Goal: Use online tool/utility: Utilize a website feature to perform a specific function

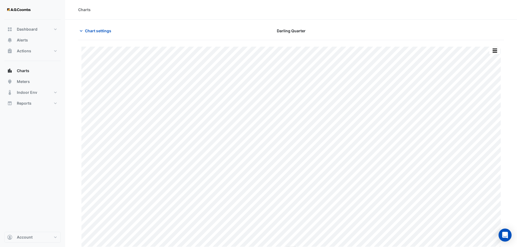
type input "**********"
click at [84, 11] on div "Charts" at bounding box center [84, 10] width 12 height 6
click at [78, 29] on div "Chart settings" at bounding box center [147, 30] width 144 height 9
click at [25, 74] on button "Charts" at bounding box center [32, 70] width 56 height 11
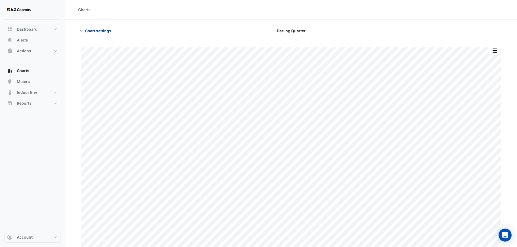
drag, startPoint x: 100, startPoint y: 25, endPoint x: 91, endPoint y: 31, distance: 10.8
click at [97, 27] on section "Chart settings Darling Quarter Split by Unit Split All Print Save as JPEG Save …" at bounding box center [291, 135] width 452 height 230
click at [91, 31] on span "Chart settings" at bounding box center [98, 31] width 26 height 6
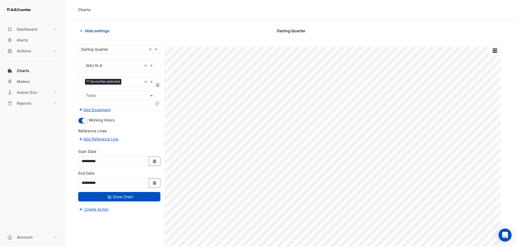
click at [95, 49] on input "text" at bounding box center [113, 50] width 65 height 6
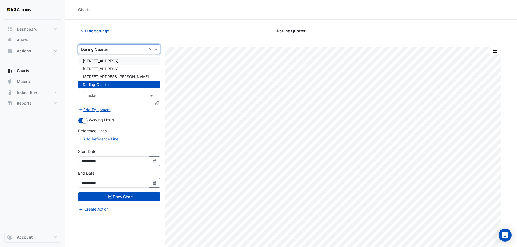
click at [103, 59] on span "[STREET_ADDRESS]" at bounding box center [101, 61] width 36 height 5
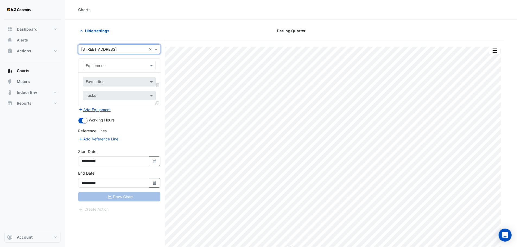
click at [194, 14] on div "Charts" at bounding box center [291, 10] width 452 height 20
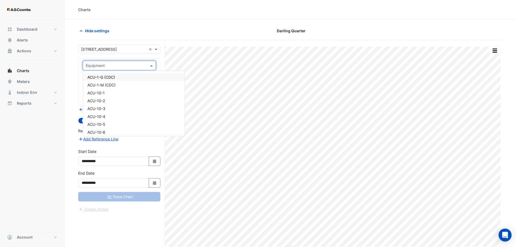
click at [102, 65] on input "text" at bounding box center [114, 66] width 56 height 6
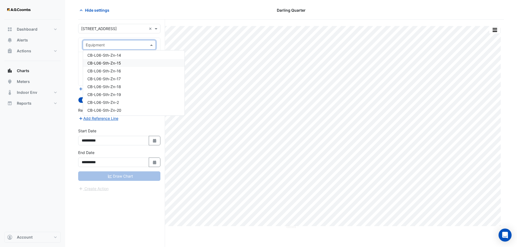
scroll to position [2631, 0]
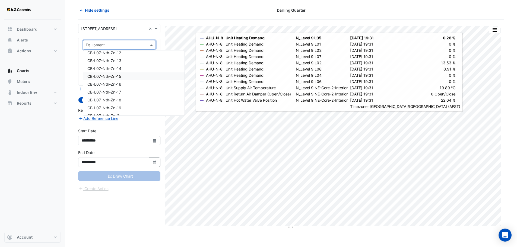
click at [192, 108] on body "ACU-1-G (CDC) ACU-1-M (CDC) ACU-10-1 ACU-10-2 ACU-10-3 ACU-10-4 ACU-10-5 ACU-10…" at bounding box center [258, 113] width 517 height 268
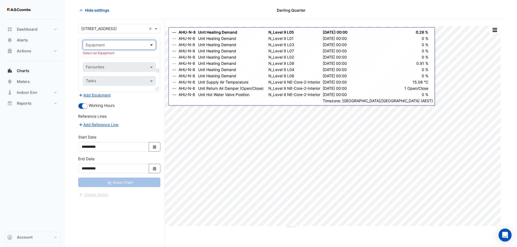
click at [151, 45] on span at bounding box center [152, 45] width 7 height 6
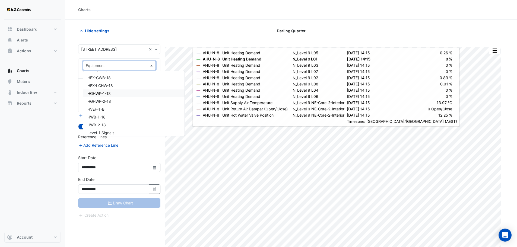
scroll to position [6572, 0]
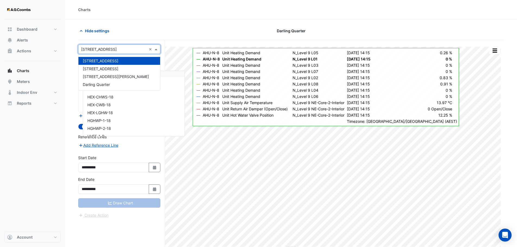
click at [131, 48] on input "text" at bounding box center [113, 50] width 65 height 6
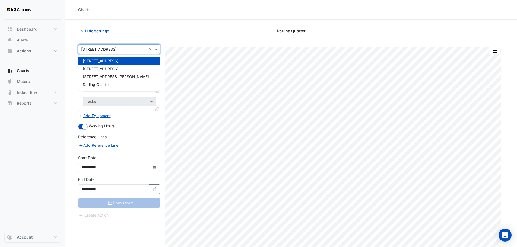
click at [109, 60] on span "[STREET_ADDRESS]" at bounding box center [101, 61] width 36 height 5
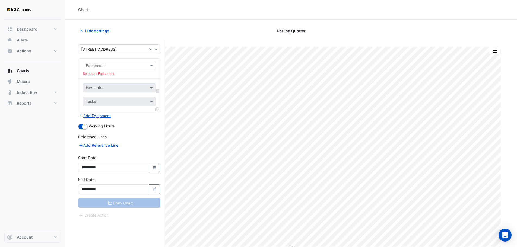
click at [109, 60] on div "Equipment Select an Equipment" at bounding box center [119, 69] width 82 height 20
click at [107, 65] on input "text" at bounding box center [114, 66] width 56 height 6
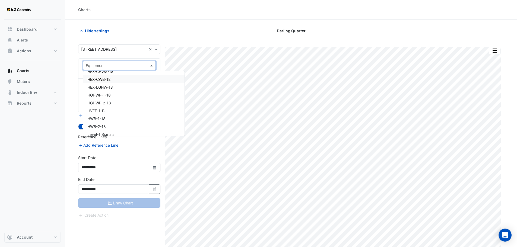
scroll to position [6607, 0]
click at [94, 108] on span "HWB-1-18" at bounding box center [96, 109] width 18 height 5
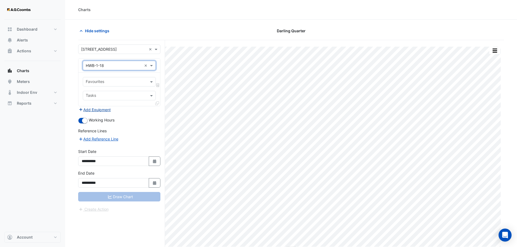
click at [98, 109] on button "Add Equipment" at bounding box center [94, 110] width 33 height 6
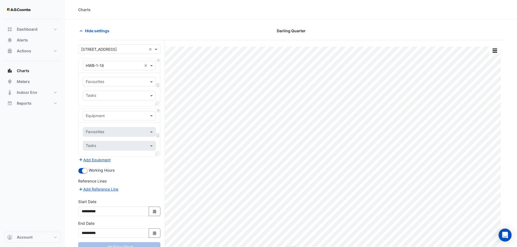
click at [101, 117] on input "text" at bounding box center [114, 116] width 56 height 6
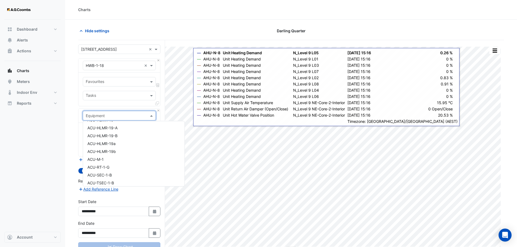
scroll to position [0, 0]
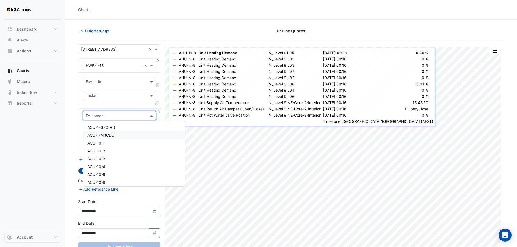
click at [96, 113] on input "text" at bounding box center [114, 116] width 56 height 6
type input "**"
drag, startPoint x: 94, startPoint y: 115, endPoint x: 61, endPoint y: 115, distance: 32.8
click at [61, 115] on div "Charts Hide settings Darling Quarter Split by Unit Split All Print Save as JPEG…" at bounding box center [258, 134] width 517 height 268
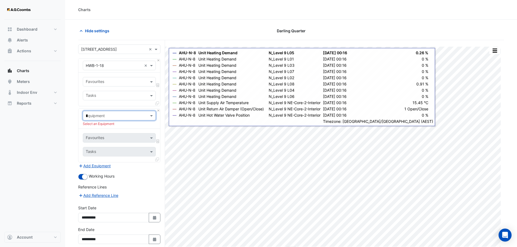
type input "**"
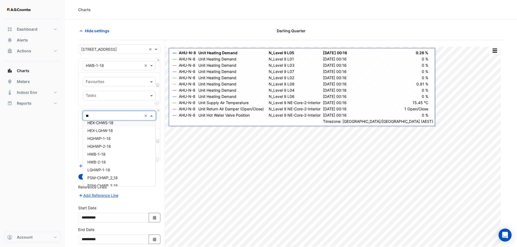
scroll to position [40, 0]
click at [99, 157] on span "HWB-2-18" at bounding box center [96, 158] width 18 height 5
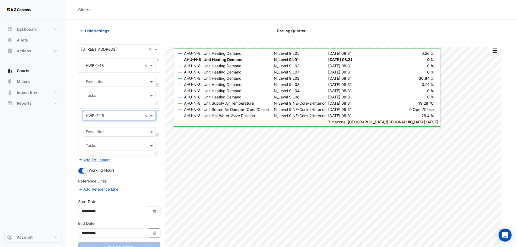
click at [105, 78] on div "Favourites" at bounding box center [119, 81] width 73 height 9
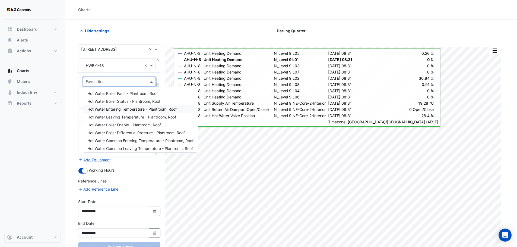
click at [133, 109] on span "Hot Water Entering Temperature - Plantroom, Roof" at bounding box center [131, 109] width 89 height 5
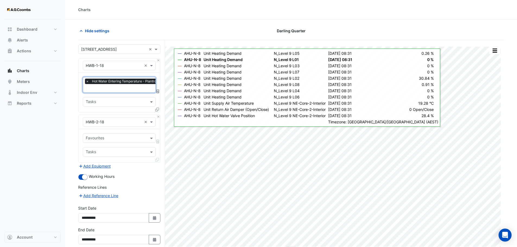
click at [122, 87] on input "text" at bounding box center [129, 89] width 87 height 6
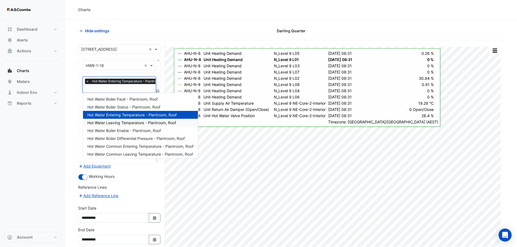
click at [129, 124] on span "Hot Water Leaving Temperature - Plantroom, Roof" at bounding box center [131, 122] width 89 height 5
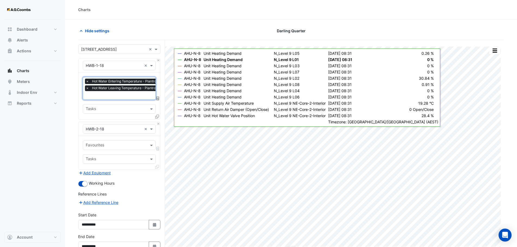
click at [115, 97] on input "text" at bounding box center [129, 96] width 87 height 6
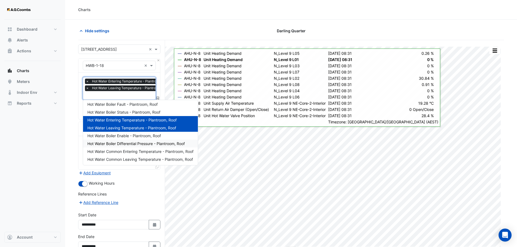
scroll to position [2, 0]
click at [120, 143] on span "Hot Water Boiler Differential Pressure - Plantroom, Roof" at bounding box center [135, 143] width 97 height 5
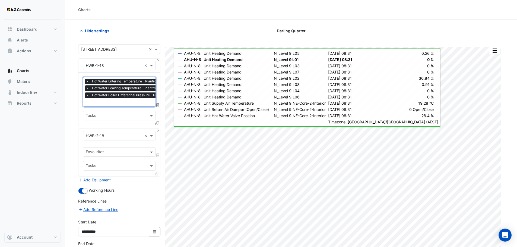
click at [107, 101] on input "text" at bounding box center [133, 103] width 95 height 6
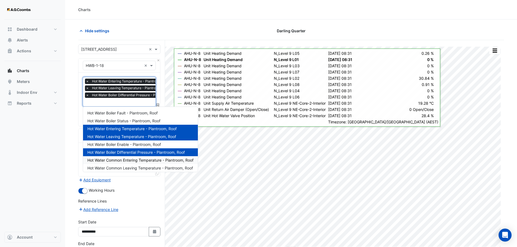
click at [120, 160] on span "Hot Water Common Entering Temperature - Plantroom, Roof" at bounding box center [140, 160] width 106 height 5
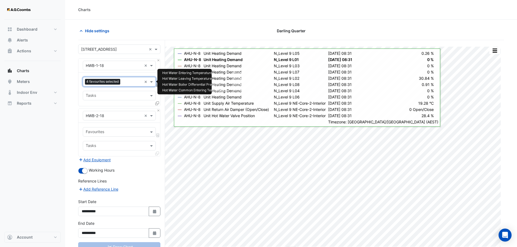
click at [130, 81] on input "text" at bounding box center [132, 82] width 20 height 6
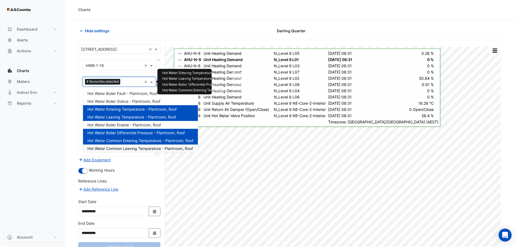
click at [124, 146] on span "Hot Water Common Leaving Temperature - Plantroom, Roof" at bounding box center [140, 148] width 106 height 5
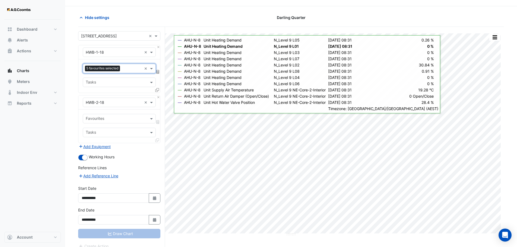
scroll to position [21, 0]
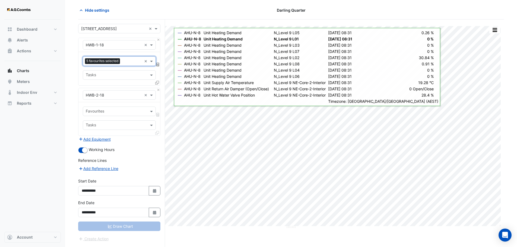
click at [111, 117] on div "Favourites Tasks" at bounding box center [119, 118] width 82 height 33
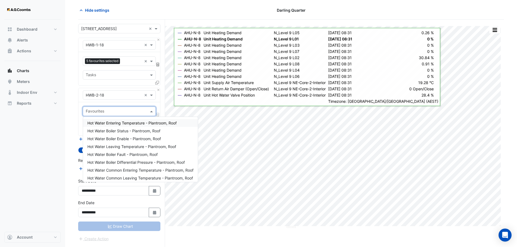
click at [112, 114] on div at bounding box center [116, 111] width 62 height 7
click at [119, 123] on span "Hot Water Entering Temperature - Plantroom, Roof" at bounding box center [131, 123] width 89 height 5
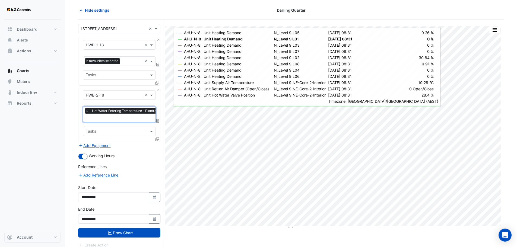
click at [117, 117] on input "text" at bounding box center [129, 119] width 87 height 6
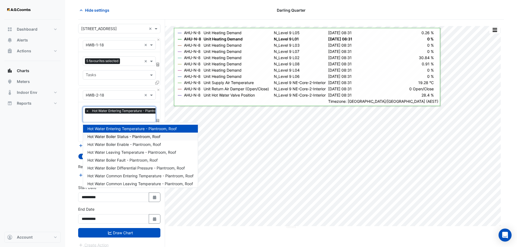
click at [111, 135] on span "Hot Water Boiler Status - Plantroom, Roof" at bounding box center [123, 136] width 73 height 5
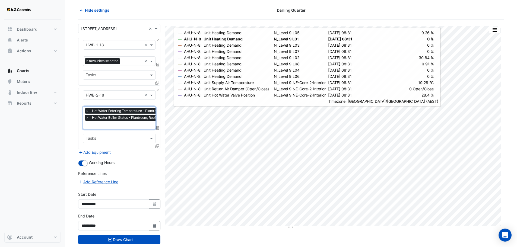
click at [110, 125] on input "text" at bounding box center [129, 126] width 87 height 6
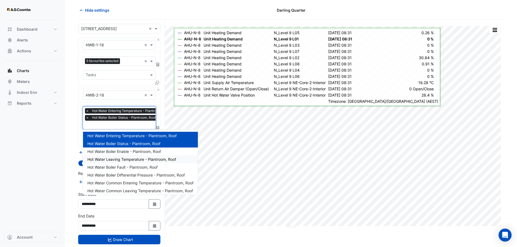
click at [124, 161] on span "Hot Water Leaving Temperature - Plantroom, Roof" at bounding box center [131, 159] width 89 height 5
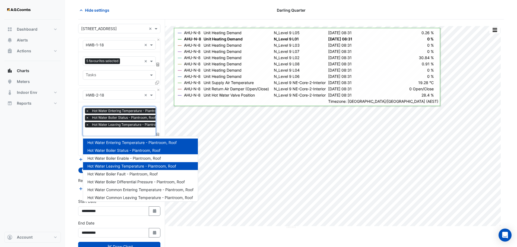
click at [108, 132] on input "text" at bounding box center [129, 132] width 87 height 6
click at [131, 182] on span "Hot Water Boiler Differential Pressure - Plantroom, Roof" at bounding box center [135, 182] width 97 height 5
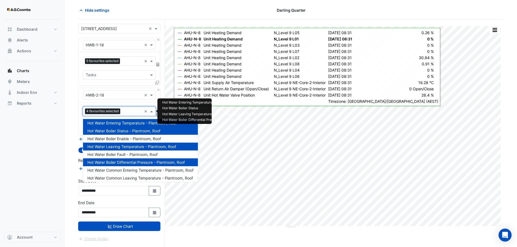
click at [128, 110] on input "text" at bounding box center [132, 112] width 20 height 6
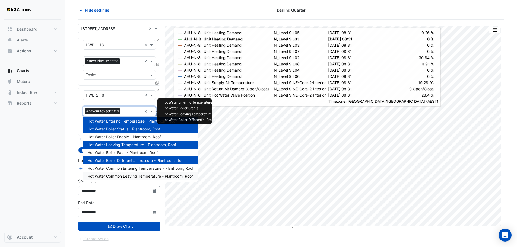
scroll to position [2, 0]
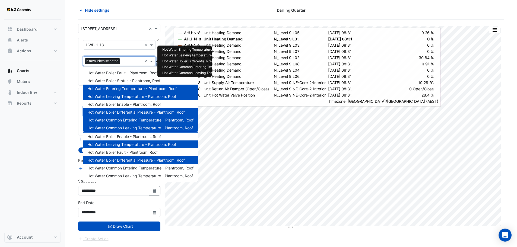
click at [129, 61] on input "text" at bounding box center [132, 62] width 20 height 6
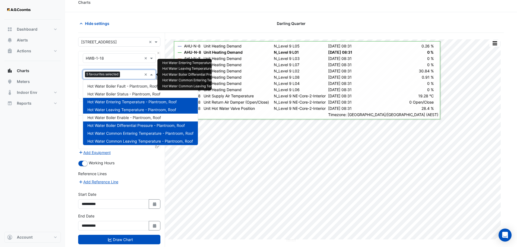
scroll to position [0, 0]
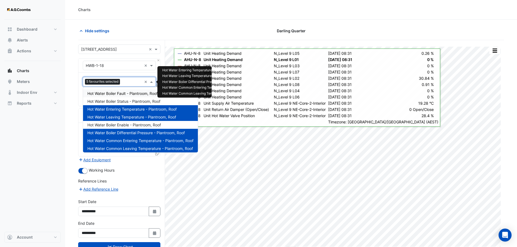
click at [178, 28] on div "Hide settings" at bounding box center [147, 30] width 144 height 9
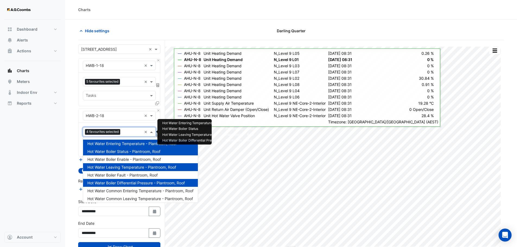
click at [129, 132] on input "text" at bounding box center [132, 133] width 20 height 6
click at [127, 152] on span "Hot Water Boiler Status - Plantroom, Roof" at bounding box center [123, 151] width 73 height 5
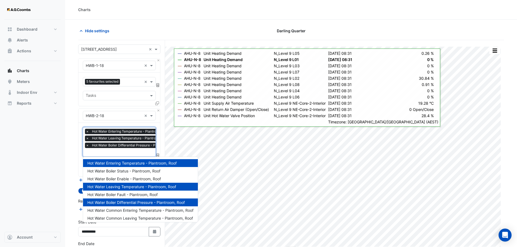
click at [120, 150] on input "text" at bounding box center [133, 153] width 95 height 6
click at [120, 152] on input "text" at bounding box center [133, 153] width 95 height 6
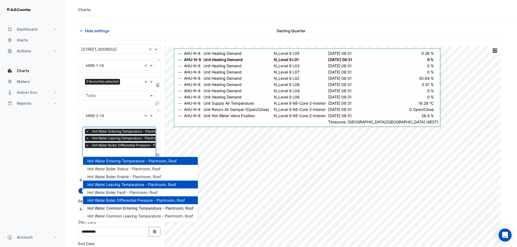
click at [129, 208] on span "Hot Water Common Entering Temperature - Plantroom, Roof" at bounding box center [140, 208] width 106 height 5
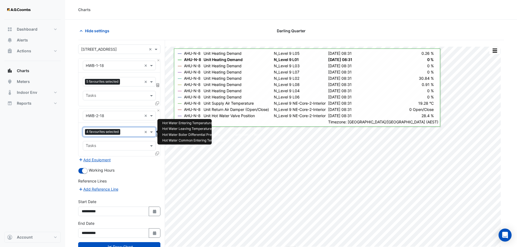
click at [131, 132] on input "text" at bounding box center [132, 133] width 20 height 6
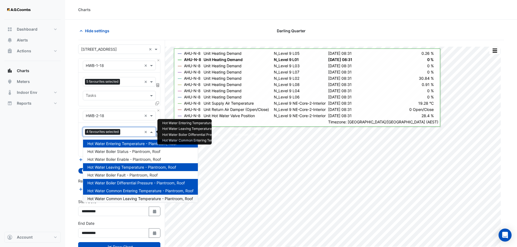
click at [127, 197] on span "Hot Water Common Leaving Temperature - Plantroom, Roof" at bounding box center [140, 198] width 106 height 5
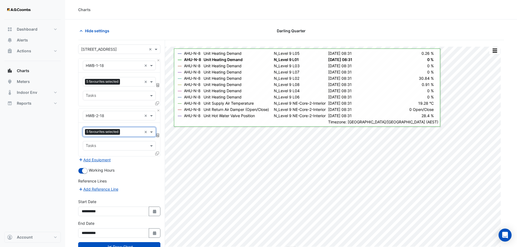
scroll to position [21, 0]
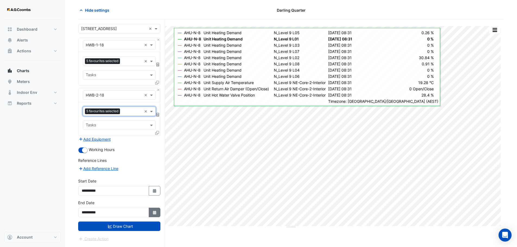
click at [151, 212] on button "Select Date" at bounding box center [155, 212] width 12 height 9
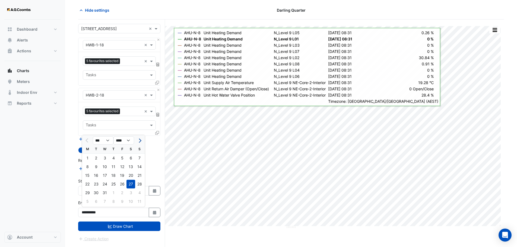
click at [141, 141] on span "Next month" at bounding box center [139, 141] width 4 height 4
select select "*"
click at [131, 175] on div "17" at bounding box center [130, 175] width 9 height 9
type input "**********"
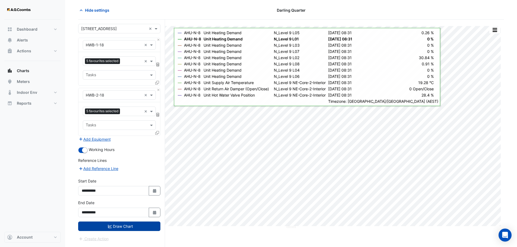
click at [120, 228] on button "Draw Chart" at bounding box center [119, 226] width 82 height 9
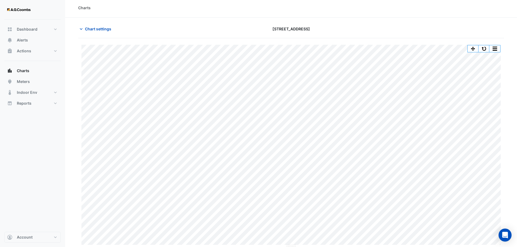
scroll to position [2, 0]
click at [88, 26] on span "Chart settings" at bounding box center [98, 28] width 26 height 6
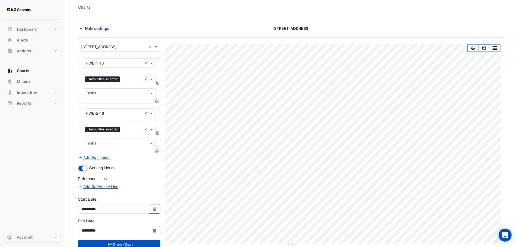
drag, startPoint x: 132, startPoint y: 21, endPoint x: 124, endPoint y: 2, distance: 20.1
click at [131, 12] on div "Charts Hide settings 12-26 Franklin Street Split by Equip Split by Unit Split A…" at bounding box center [291, 132] width 452 height 268
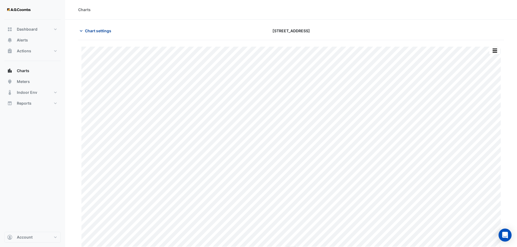
click at [99, 34] on button "Chart settings" at bounding box center [96, 30] width 37 height 9
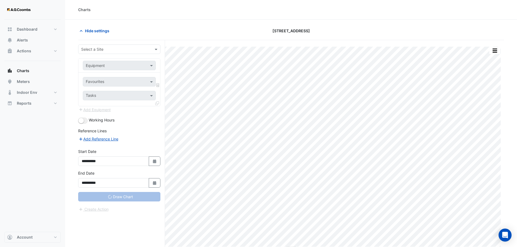
click at [100, 49] on input "text" at bounding box center [113, 50] width 65 height 6
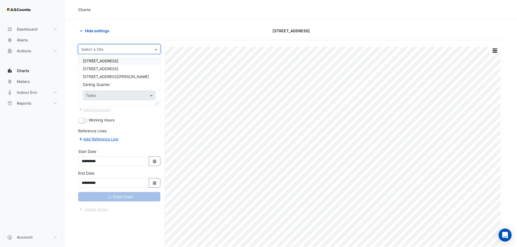
type input "**********"
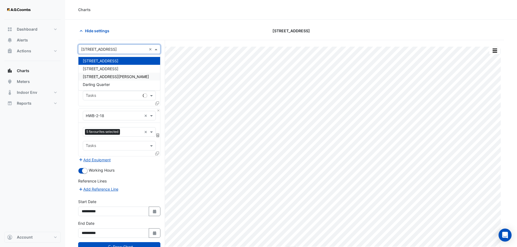
click at [101, 73] on div "[STREET_ADDRESS][PERSON_NAME]" at bounding box center [119, 77] width 82 height 8
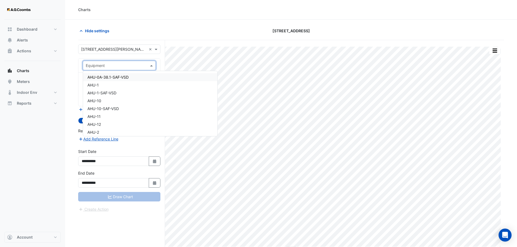
click at [104, 67] on input "text" at bounding box center [114, 66] width 56 height 6
click at [101, 90] on span "HWP-10.1" at bounding box center [95, 89] width 17 height 5
click at [372, 45] on div "Split by Equip Split by Unit Split All Print Save as JPEG Save as PNG Pivot Dat…" at bounding box center [291, 154] width 426 height 228
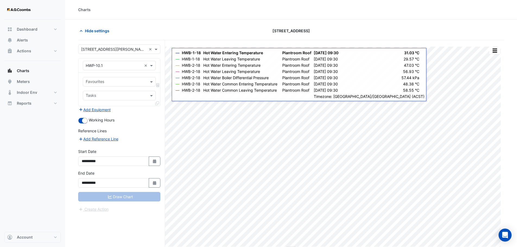
click at [183, 31] on div "Hide settings" at bounding box center [147, 30] width 144 height 9
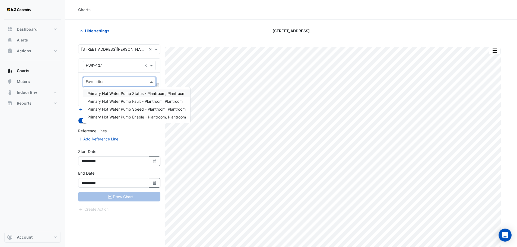
click at [116, 83] on input "text" at bounding box center [116, 82] width 61 height 6
click at [135, 94] on span "Primary Hot Water Pump Status - Plantroom, Plantroom" at bounding box center [136, 93] width 98 height 5
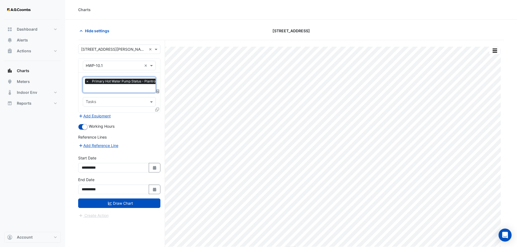
click at [119, 89] on input "text" at bounding box center [133, 89] width 95 height 6
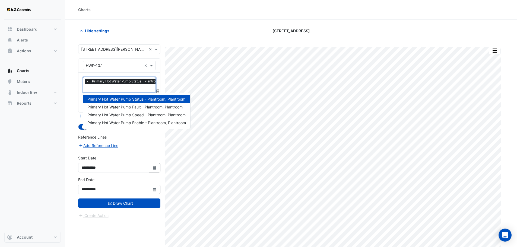
click at [102, 89] on input "text" at bounding box center [133, 89] width 95 height 6
click at [210, 22] on section "Hide settings [STREET_ADDRESS] Split by Equip Split by Unit Split All Print Sav…" at bounding box center [291, 144] width 452 height 248
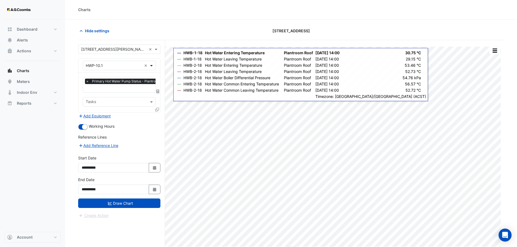
click at [149, 65] on span at bounding box center [152, 66] width 7 height 6
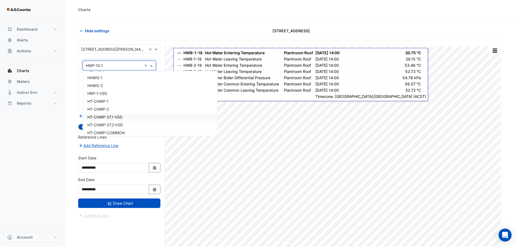
scroll to position [3575, 0]
click at [96, 106] on span "HHWG-1" at bounding box center [94, 105] width 15 height 5
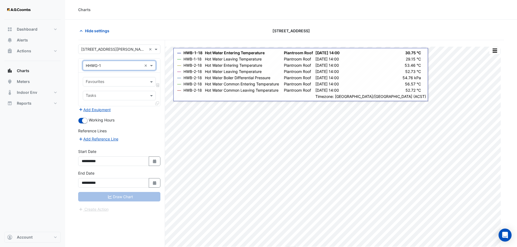
click at [100, 81] on input "text" at bounding box center [116, 82] width 61 height 6
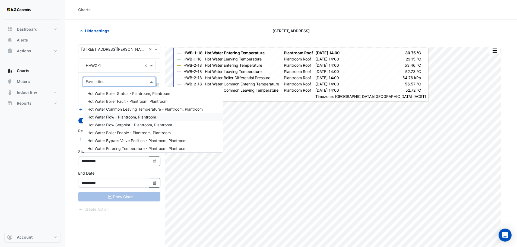
click at [121, 115] on span "Hot Water Flow - Plantroom, Plantroom" at bounding box center [121, 117] width 69 height 5
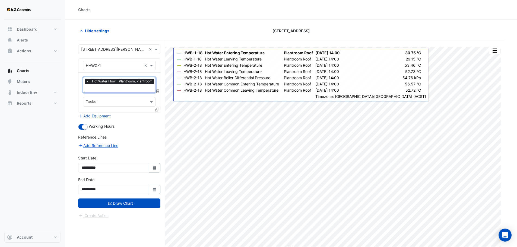
click at [97, 115] on button "Add Equipment" at bounding box center [94, 116] width 33 height 6
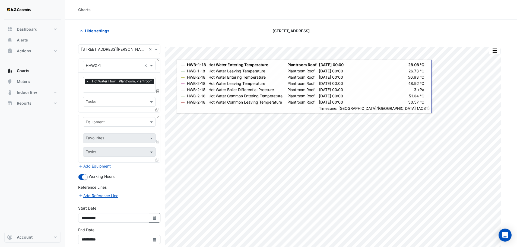
click at [133, 121] on input "text" at bounding box center [114, 122] width 56 height 6
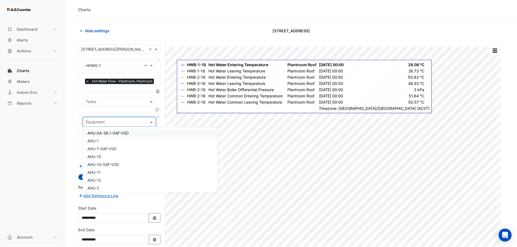
click at [133, 121] on input "text" at bounding box center [114, 122] width 56 height 6
click at [107, 122] on input "**" at bounding box center [114, 122] width 56 height 6
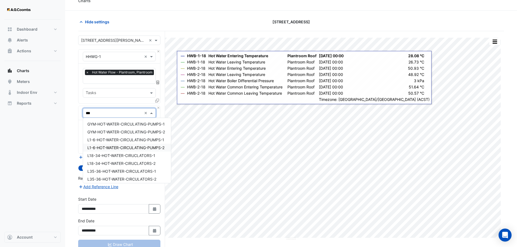
scroll to position [0, 0]
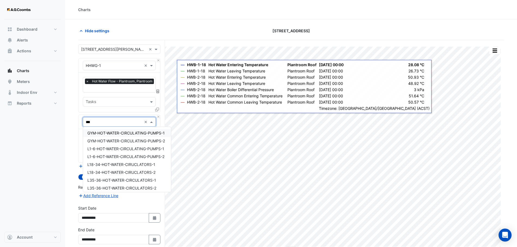
click at [107, 118] on div "Equipment *** ×" at bounding box center [119, 121] width 73 height 9
click at [102, 121] on input "***" at bounding box center [114, 122] width 56 height 6
type input "***"
click at [122, 103] on input "text" at bounding box center [116, 103] width 61 height 6
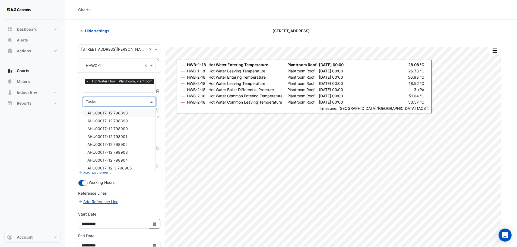
click at [105, 102] on input "text" at bounding box center [116, 103] width 61 height 6
click at [99, 91] on div at bounding box center [120, 88] width 70 height 7
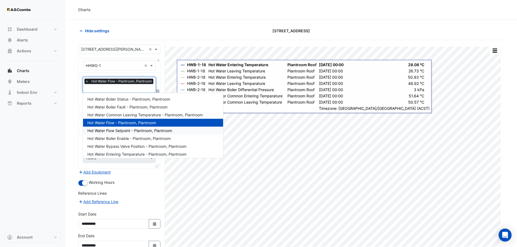
click at [71, 126] on section "Hide settings [STREET_ADDRESS] Split by Equip Split by Unit Split All Print Sav…" at bounding box center [291, 150] width 452 height 260
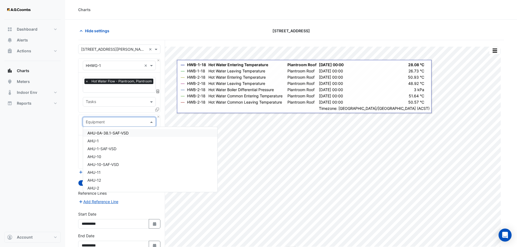
click at [113, 123] on input "text" at bounding box center [114, 122] width 56 height 6
type input "***"
click at [116, 158] on div "HHWG-2" at bounding box center [119, 157] width 72 height 8
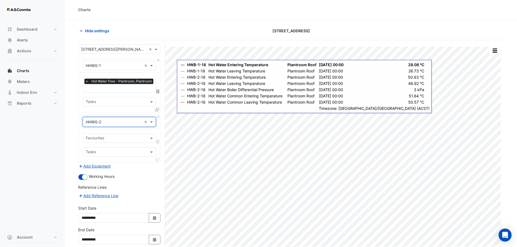
click at [117, 138] on input "text" at bounding box center [116, 139] width 61 height 6
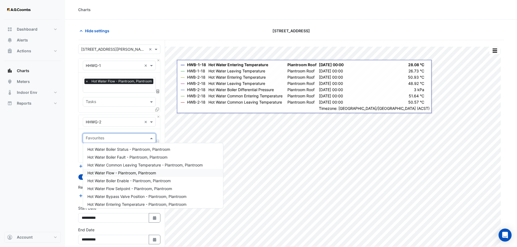
click at [138, 175] on span "Hot Water Flow - Plantroom, Plantroom" at bounding box center [121, 173] width 69 height 5
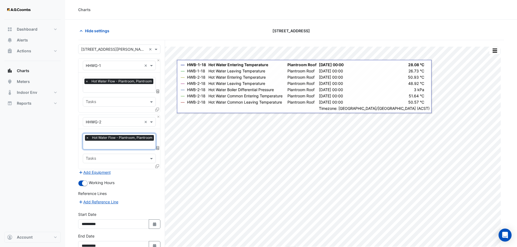
scroll to position [27, 0]
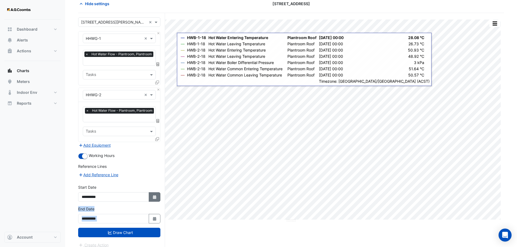
drag, startPoint x: 125, startPoint y: 237, endPoint x: 152, endPoint y: 197, distance: 47.5
click at [153, 196] on form "Select a Site × [STREET_ADDRESS][PERSON_NAME] × Equipment × HHWG-1 × Favourites…" at bounding box center [119, 132] width 82 height 231
click at [152, 196] on icon "Select Date" at bounding box center [154, 197] width 5 height 4
select select "*"
select select "****"
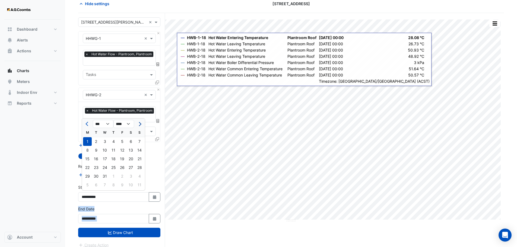
click at [141, 123] on button "Next month" at bounding box center [139, 124] width 7 height 9
select select "*"
click at [114, 140] on div "1" at bounding box center [113, 141] width 9 height 9
type input "**********"
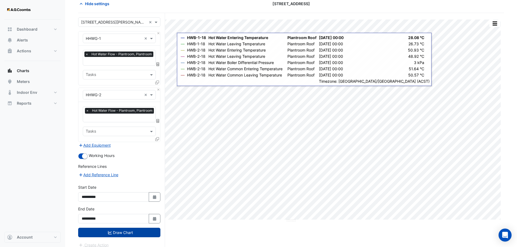
click at [122, 231] on button "Draw Chart" at bounding box center [119, 232] width 82 height 9
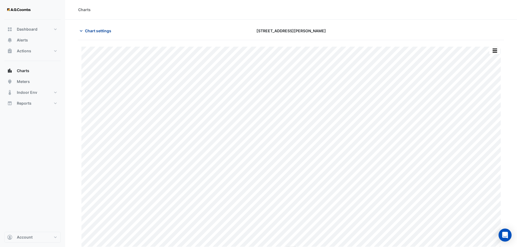
click at [86, 31] on span "Chart settings" at bounding box center [98, 31] width 26 height 6
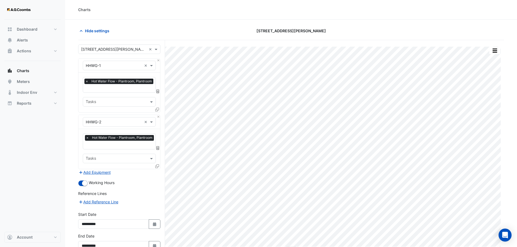
scroll to position [0, 1]
click at [130, 145] on input "text" at bounding box center [119, 146] width 69 height 6
click at [103, 90] on input "text" at bounding box center [119, 89] width 69 height 6
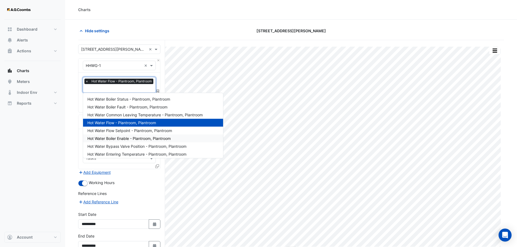
scroll to position [27, 0]
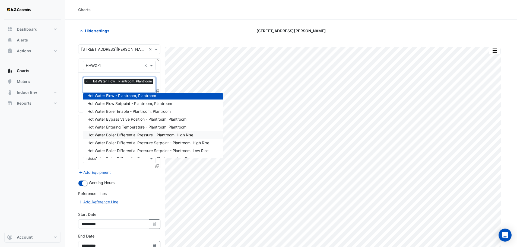
click at [132, 136] on span "Hot Water Boiler Differential Pressure - Plantroom, High Rise" at bounding box center [140, 135] width 106 height 5
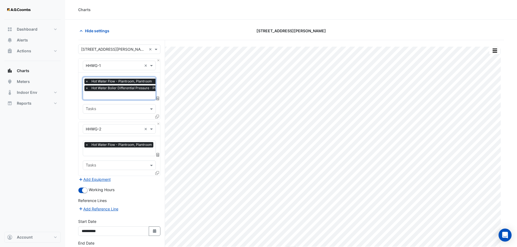
click at [112, 154] on input "text" at bounding box center [119, 152] width 69 height 6
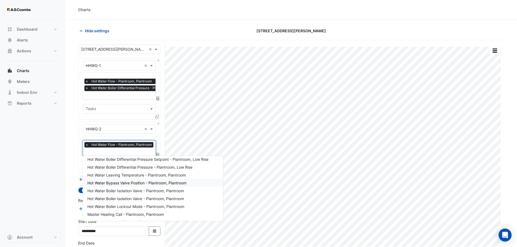
scroll to position [104, 0]
click at [126, 190] on span "Master Heating Call - Plantroom, Plantroom" at bounding box center [125, 191] width 76 height 5
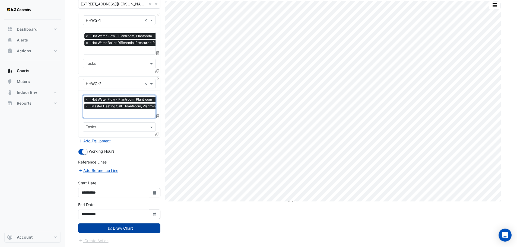
click at [144, 230] on button "Draw Chart" at bounding box center [119, 227] width 82 height 9
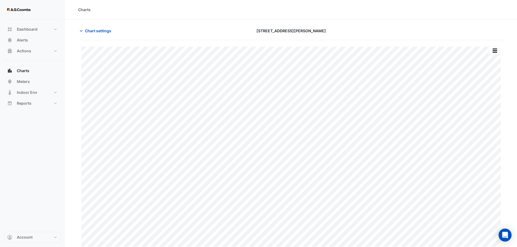
drag, startPoint x: 98, startPoint y: 23, endPoint x: 100, endPoint y: 29, distance: 6.8
click at [99, 24] on section "Chart settings [STREET_ADDRESS][PERSON_NAME] Split by Equip Split by Unit Split…" at bounding box center [291, 135] width 452 height 230
click at [100, 30] on span "Chart settings" at bounding box center [98, 31] width 26 height 6
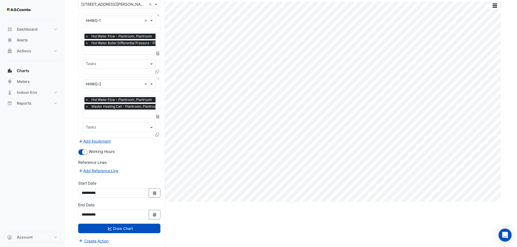
scroll to position [45, 0]
click at [155, 213] on icon "Select Date" at bounding box center [154, 215] width 5 height 4
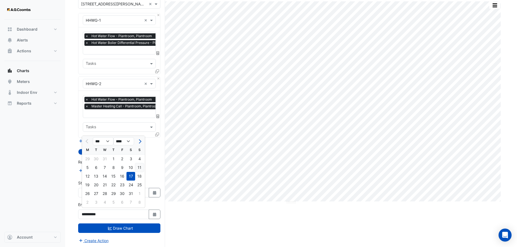
click at [139, 167] on div "11" at bounding box center [139, 167] width 9 height 9
type input "**********"
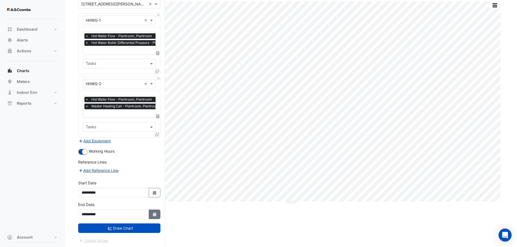
click at [159, 216] on button "Select Date" at bounding box center [155, 214] width 12 height 9
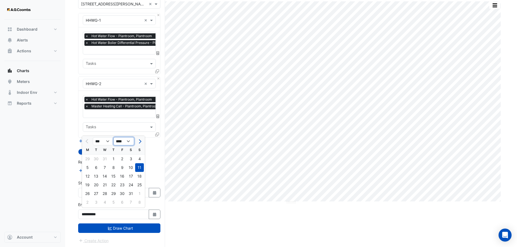
click at [125, 141] on select "**** **** **** **** **** **** **** **** **** **** ****" at bounding box center [123, 141] width 21 height 8
select select "****"
click at [113, 137] on select "**** **** **** **** **** **** **** **** **** **** ****" at bounding box center [123, 141] width 21 height 8
click at [122, 158] on div "1" at bounding box center [122, 159] width 9 height 9
type input "**********"
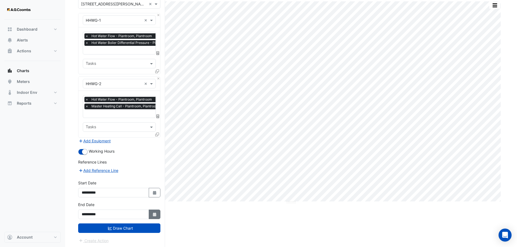
click at [155, 213] on icon "button" at bounding box center [154, 215] width 3 height 4
select select "*"
select select "****"
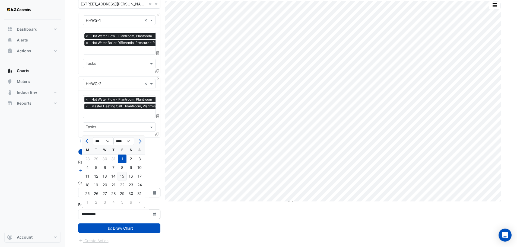
click at [122, 175] on div "15" at bounding box center [122, 176] width 9 height 9
type input "**********"
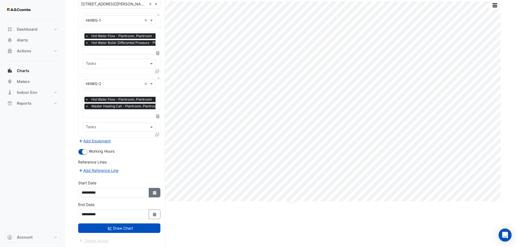
click at [157, 191] on icon "Select Date" at bounding box center [154, 193] width 5 height 4
select select "*"
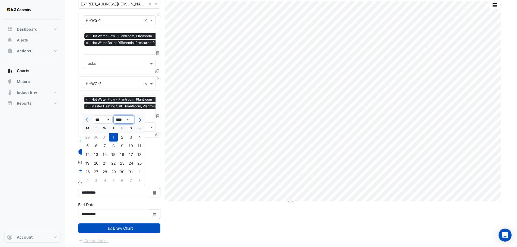
click at [129, 120] on select "**** **** **** **** **** **** **** **** **** **** **** ****" at bounding box center [123, 120] width 21 height 8
select select "****"
click at [113, 116] on select "**** **** **** **** **** **** **** **** **** **** **** ****" at bounding box center [123, 120] width 21 height 8
click at [106, 192] on input "**********" at bounding box center [113, 192] width 71 height 9
click at [122, 135] on div "1" at bounding box center [122, 137] width 9 height 9
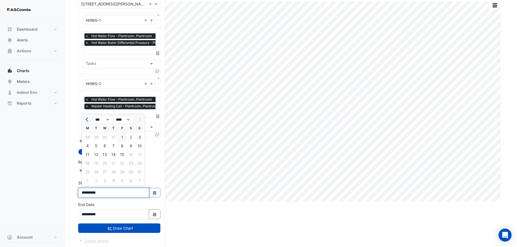
type input "**********"
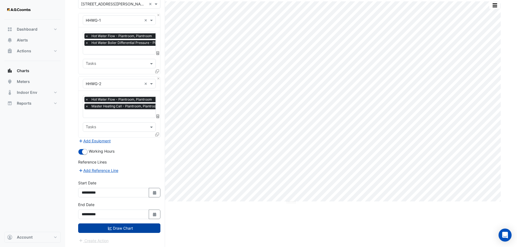
click at [103, 226] on button "Draw Chart" at bounding box center [119, 227] width 82 height 9
